Goal: Transaction & Acquisition: Subscribe to service/newsletter

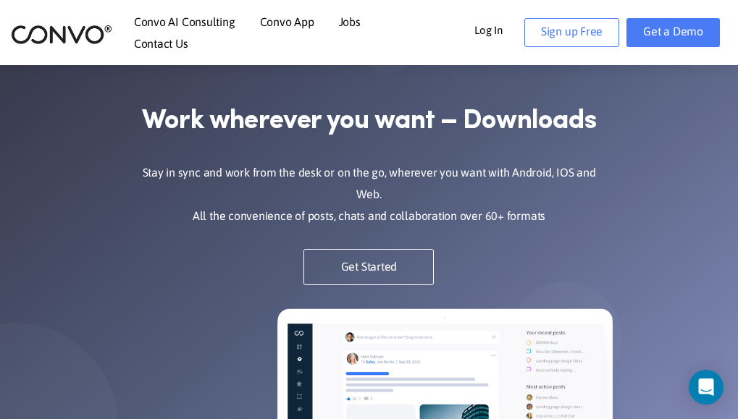
scroll to position [116, 0]
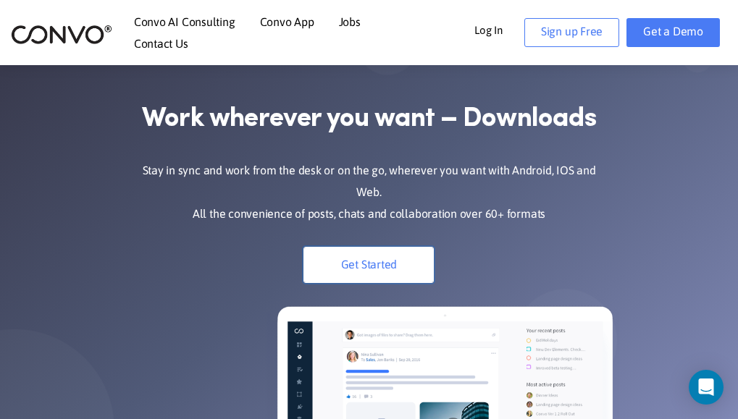
click at [357, 247] on link "Get Started" at bounding box center [368, 265] width 130 height 36
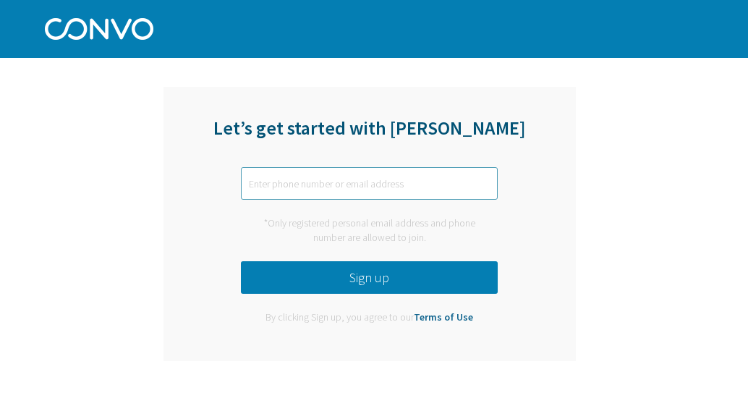
click at [350, 185] on input "text" at bounding box center [369, 183] width 257 height 33
click at [371, 185] on input "[EMAIL_ADDRESS][DOMAIN_NAME]" at bounding box center [369, 183] width 257 height 33
drag, startPoint x: 399, startPoint y: 186, endPoint x: 233, endPoint y: 187, distance: 165.8
click at [233, 187] on div "Let’s get started with [PERSON_NAME] [EMAIL_ADDRESS][DOMAIN_NAME] *Only registe…" at bounding box center [370, 224] width 413 height 274
type input "[EMAIL_ADDRESS][DOMAIN_NAME]"
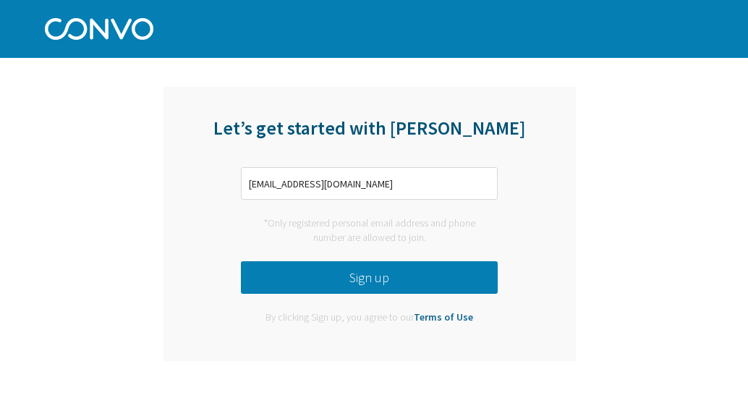
click at [363, 275] on button "Sign up" at bounding box center [369, 277] width 257 height 33
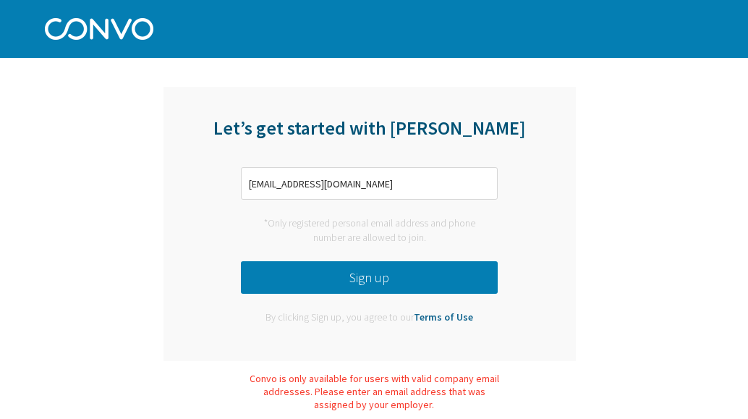
click at [631, 241] on div "Let’s get started with [PERSON_NAME] [EMAIL_ADDRESS][DOMAIN_NAME] *Only registe…" at bounding box center [369, 224] width 569 height 296
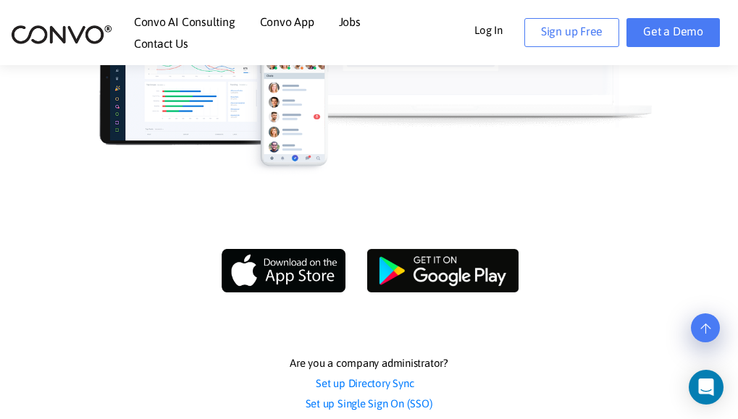
scroll to position [579, 0]
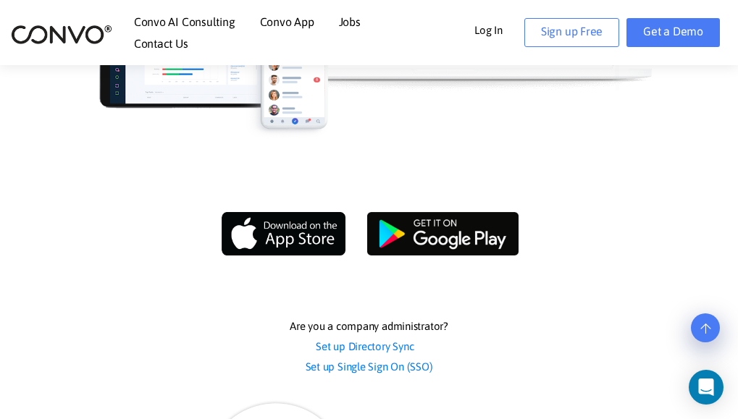
click at [446, 212] on img at bounding box center [442, 233] width 151 height 43
